Goal: Navigation & Orientation: Find specific page/section

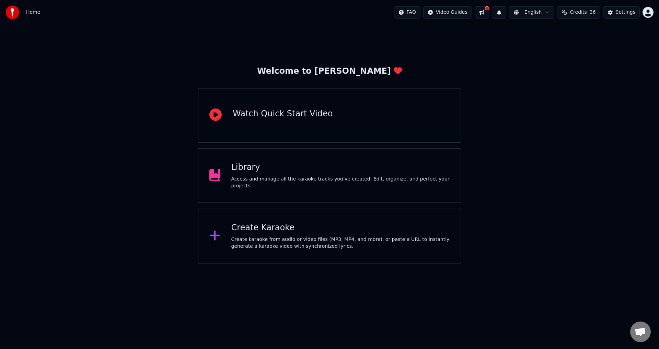
click at [489, 13] on button at bounding box center [482, 12] width 14 height 12
click at [488, 13] on button at bounding box center [482, 12] width 14 height 12
click at [488, 14] on button at bounding box center [482, 12] width 14 height 12
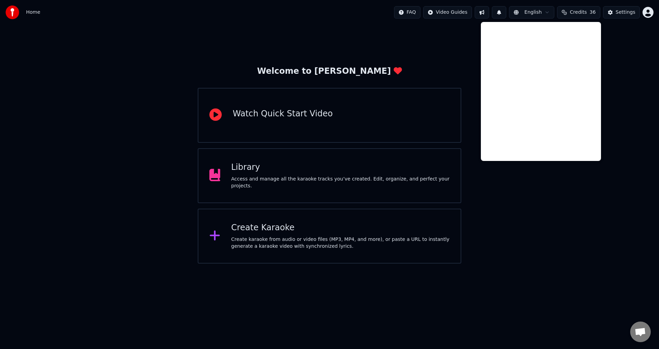
click at [506, 15] on button at bounding box center [499, 12] width 14 height 12
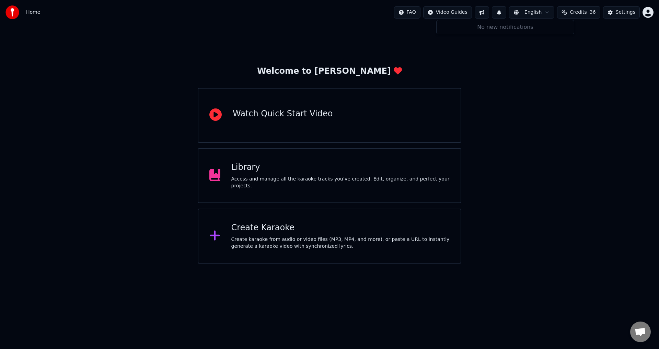
click at [505, 12] on button at bounding box center [499, 12] width 14 height 12
click at [586, 16] on button "Credits 36" at bounding box center [578, 12] width 43 height 12
click at [572, 49] on td "36" at bounding box center [568, 45] width 31 height 12
click at [618, 16] on button "Settings" at bounding box center [621, 12] width 37 height 12
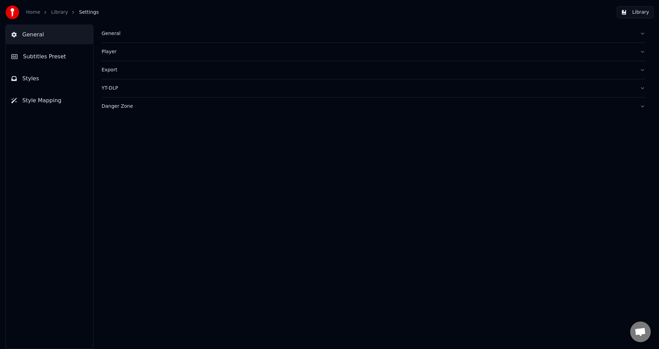
click at [34, 12] on link "Home" at bounding box center [33, 12] width 14 height 7
